Goal: Information Seeking & Learning: Learn about a topic

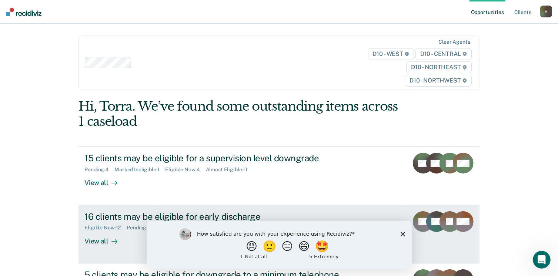
click at [127, 245] on div "16 clients may be eligible for early discharge Eligible Now : 12 Pending : 4 Al…" at bounding box center [223, 228] width 278 height 34
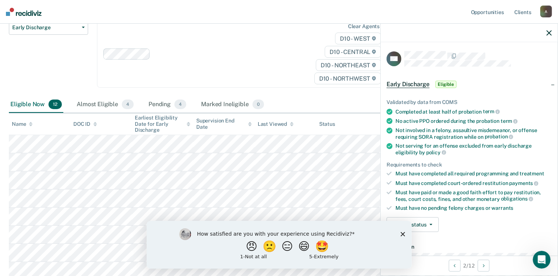
scroll to position [94, 0]
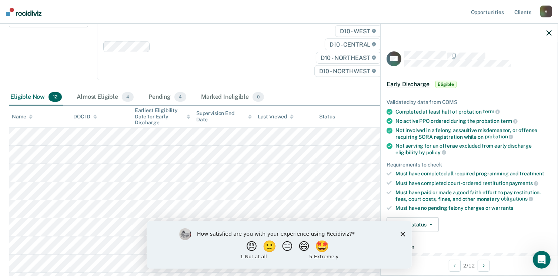
click at [400, 234] on icon "Close survey" at bounding box center [402, 234] width 4 height 4
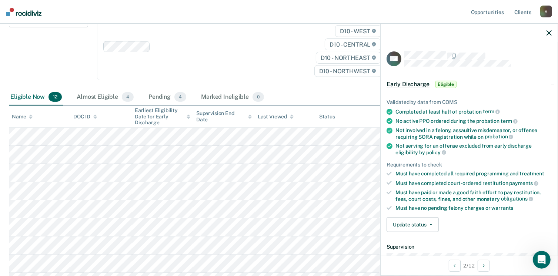
click at [548, 31] on icon "button" at bounding box center [548, 32] width 5 height 5
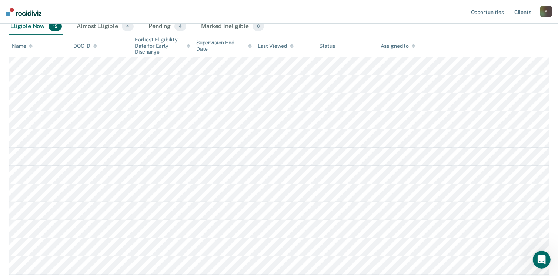
scroll to position [153, 0]
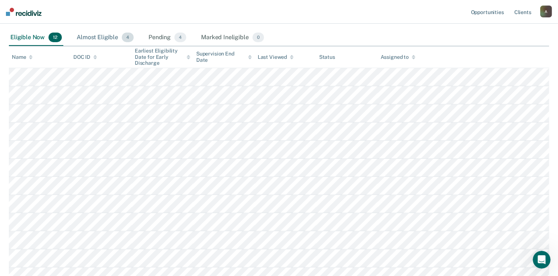
click at [112, 35] on div "Almost Eligible 4" at bounding box center [105, 38] width 60 height 16
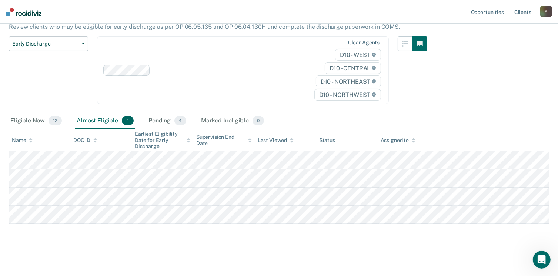
click at [6, 34] on main "Early Discharge Early Discharge is the termination of the period of probation o…" at bounding box center [279, 122] width 558 height 306
